Goal: Navigation & Orientation: Find specific page/section

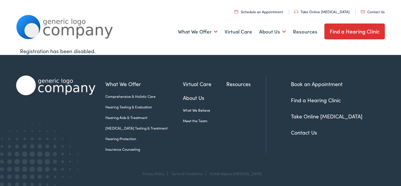
click at [335, 33] on link "Find a Hearing Clinic" at bounding box center [355, 31] width 61 height 16
